Goal: Information Seeking & Learning: Check status

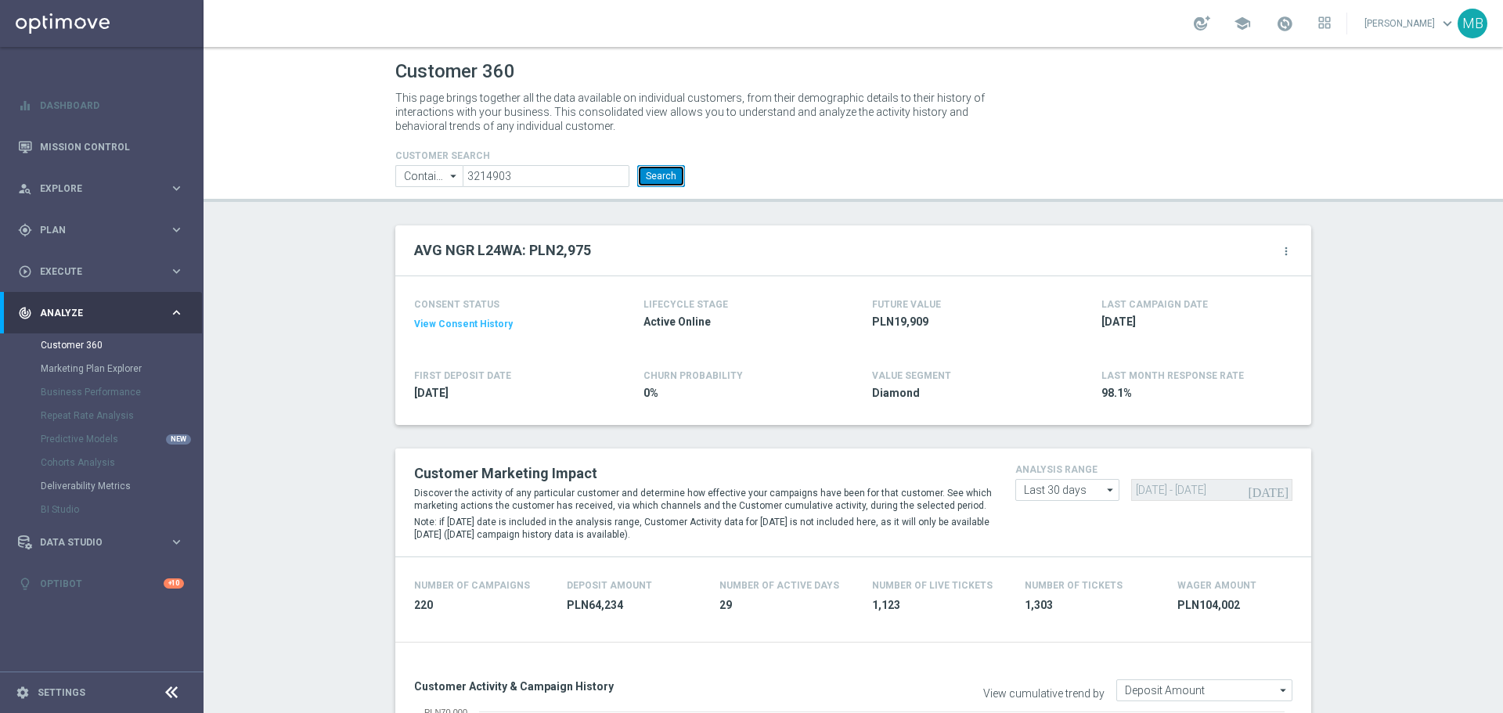
click at [651, 176] on button "Search" at bounding box center [661, 176] width 48 height 22
click at [579, 171] on input "3214903" at bounding box center [546, 176] width 167 height 22
paste input "2400321"
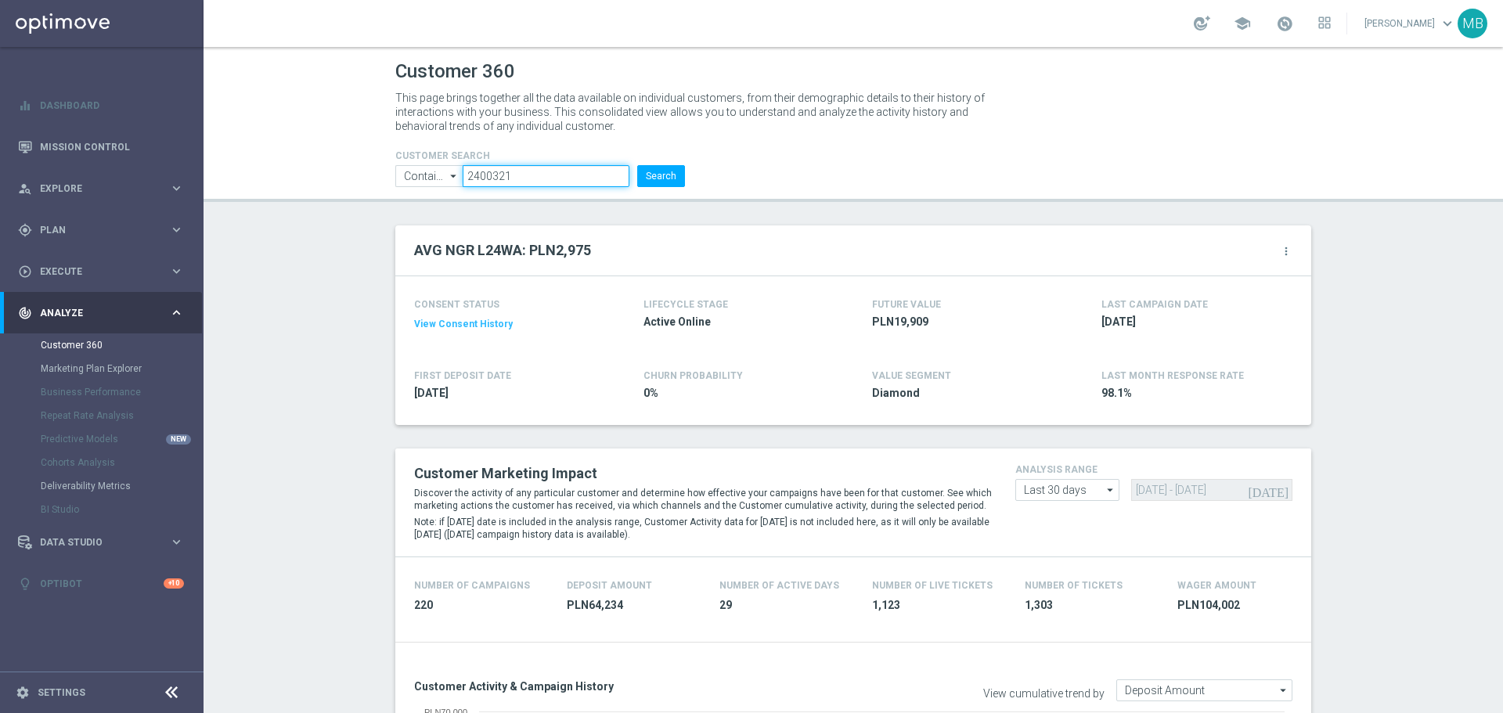
type input "2400321"
click at [664, 176] on button "Search" at bounding box center [661, 176] width 48 height 22
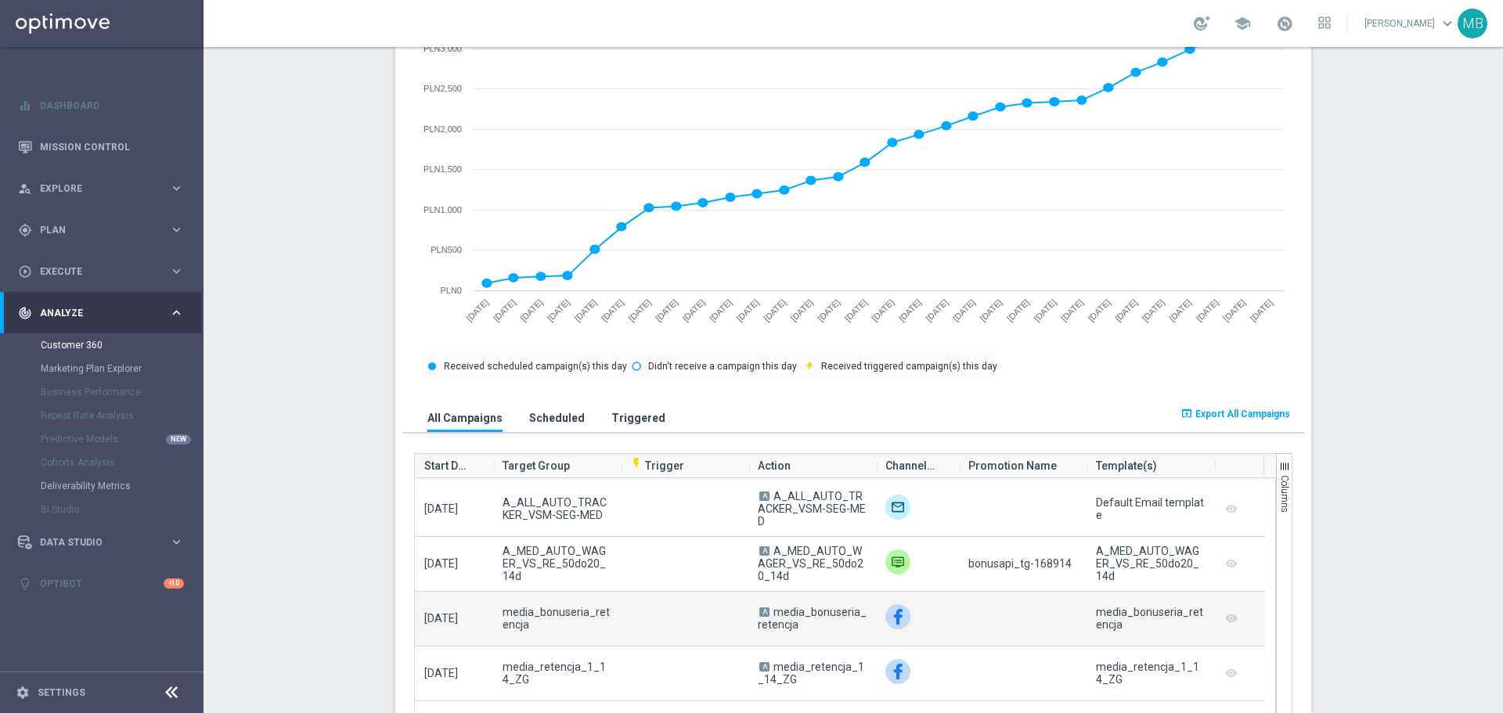
scroll to position [78, 0]
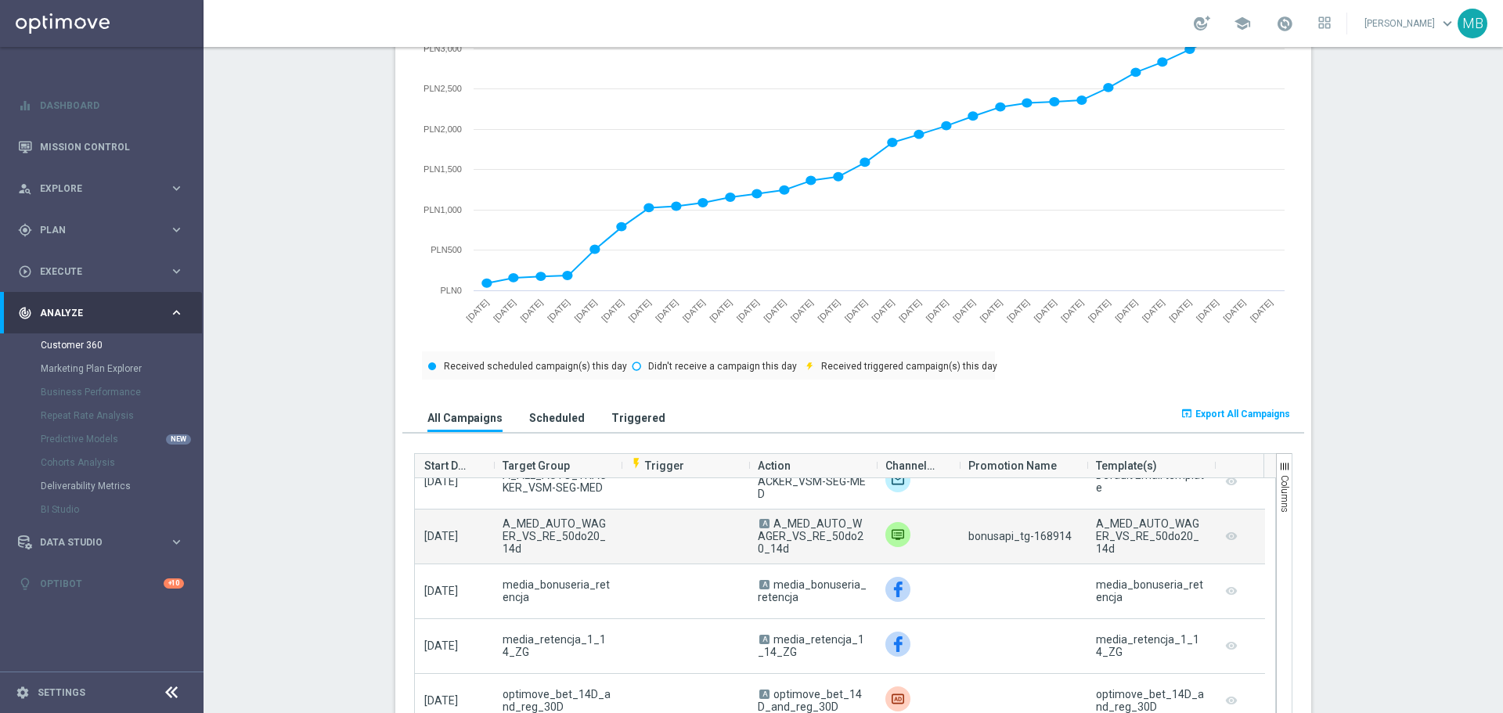
click at [1039, 534] on span "bonusapi_tg-168914" at bounding box center [1020, 536] width 103 height 13
copy span "168914"
click at [1041, 540] on span "bonusapi_tg-168914" at bounding box center [1020, 536] width 103 height 13
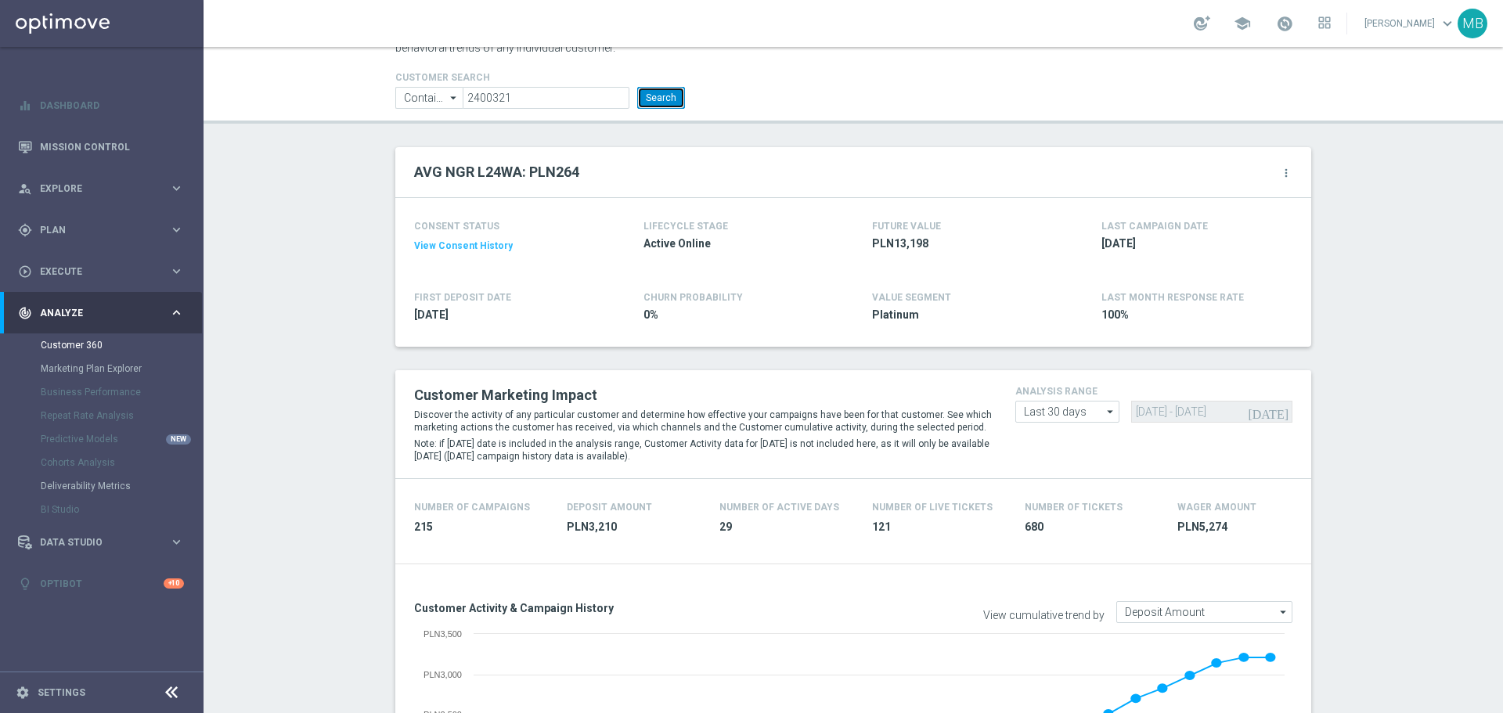
click at [650, 92] on button "Search" at bounding box center [661, 98] width 48 height 22
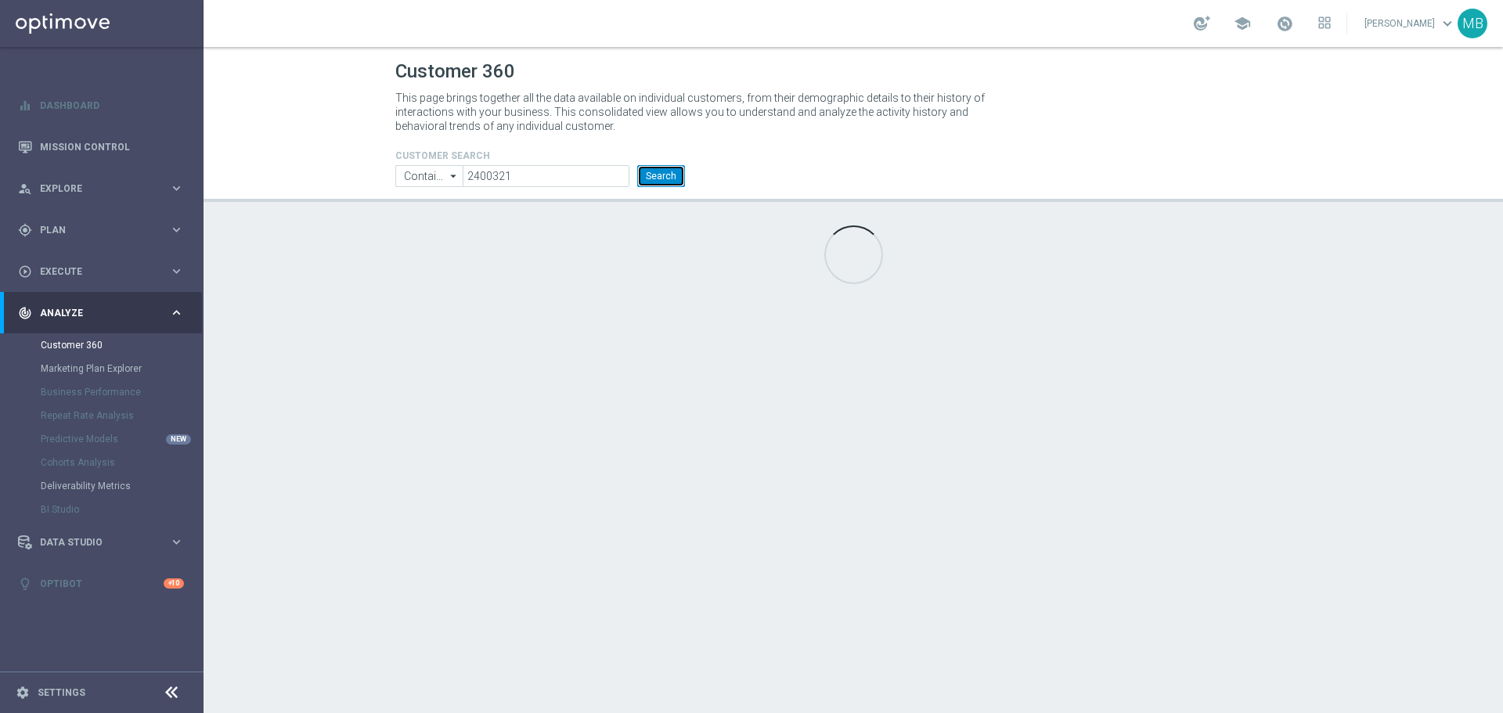
scroll to position [0, 0]
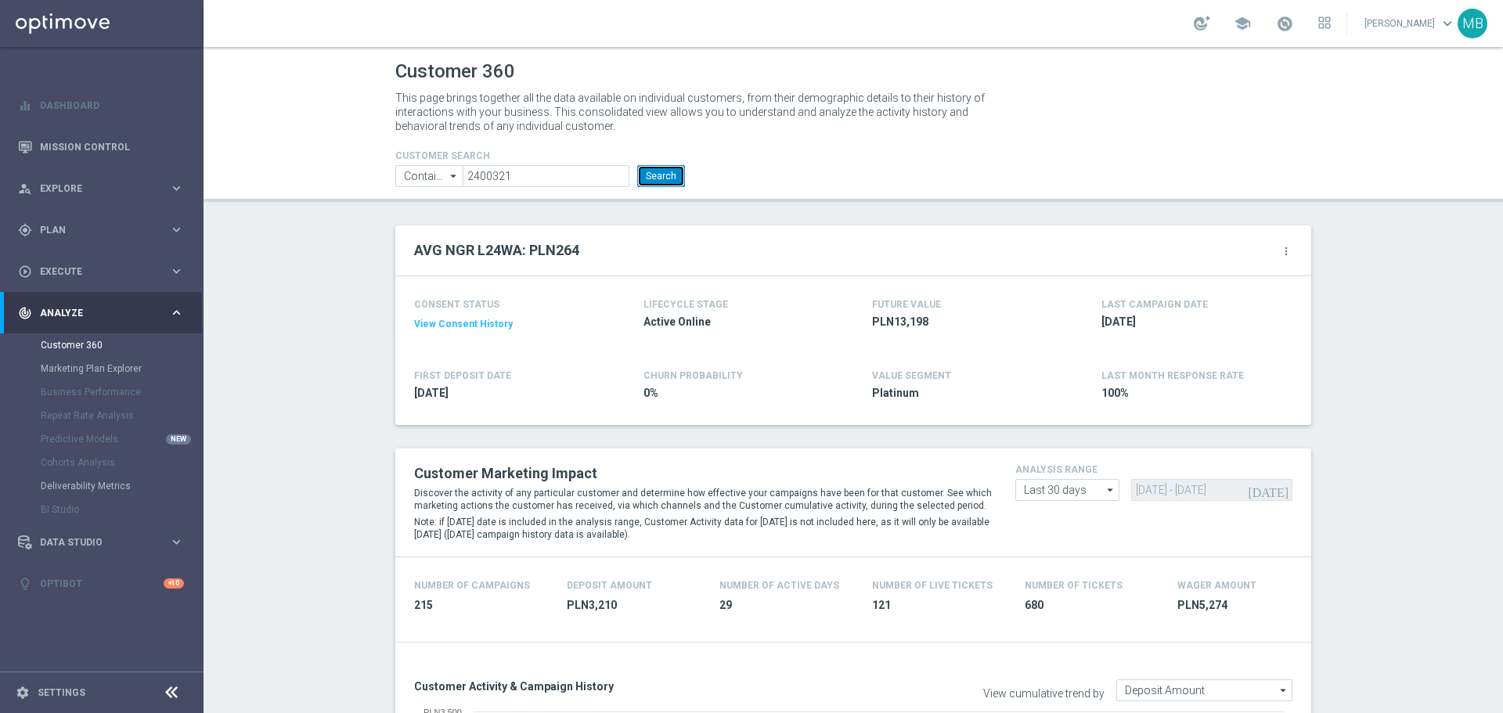
click at [662, 179] on button "Search" at bounding box center [661, 176] width 48 height 22
